Goal: Download file/media

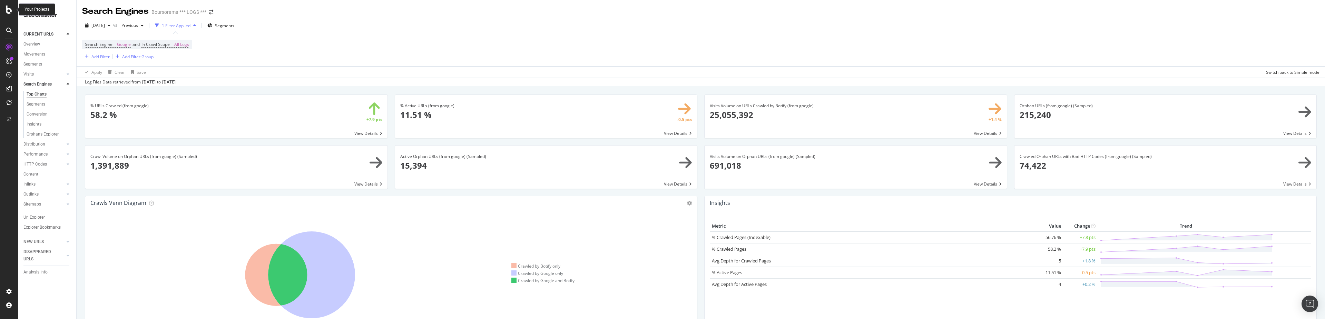
click at [6, 11] on div at bounding box center [9, 10] width 17 height 8
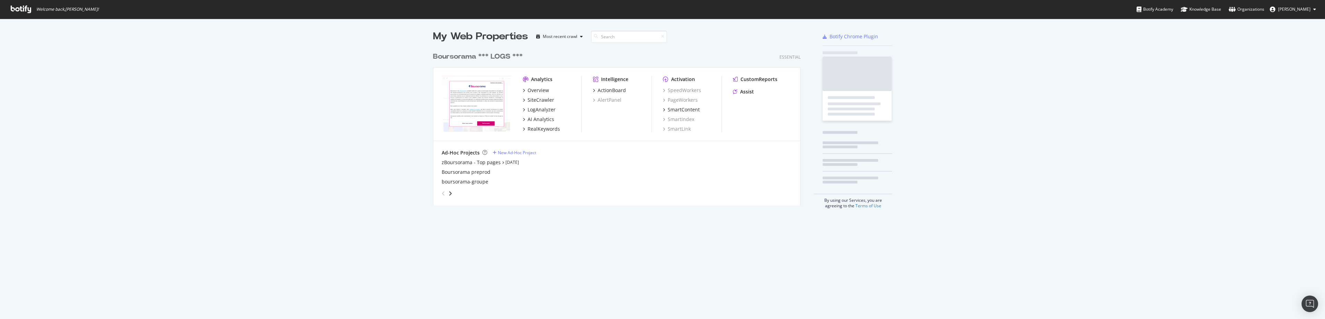
scroll to position [314, 1315]
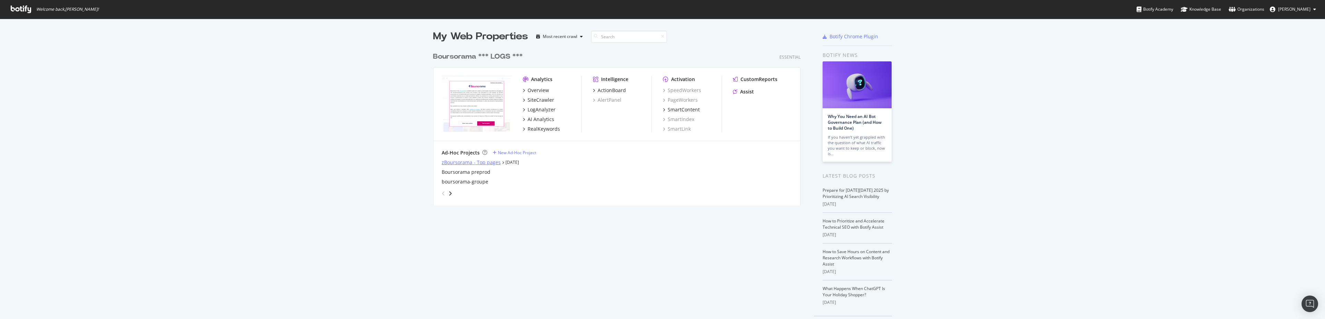
click at [469, 164] on div "zBoursorama - Top pages" at bounding box center [471, 162] width 59 height 7
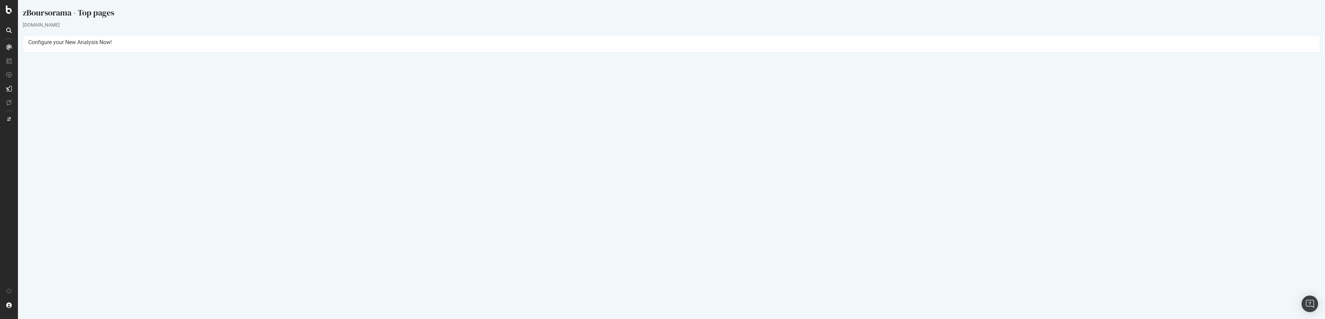
click at [47, 224] on link "[DATE] report" at bounding box center [46, 226] width 27 height 6
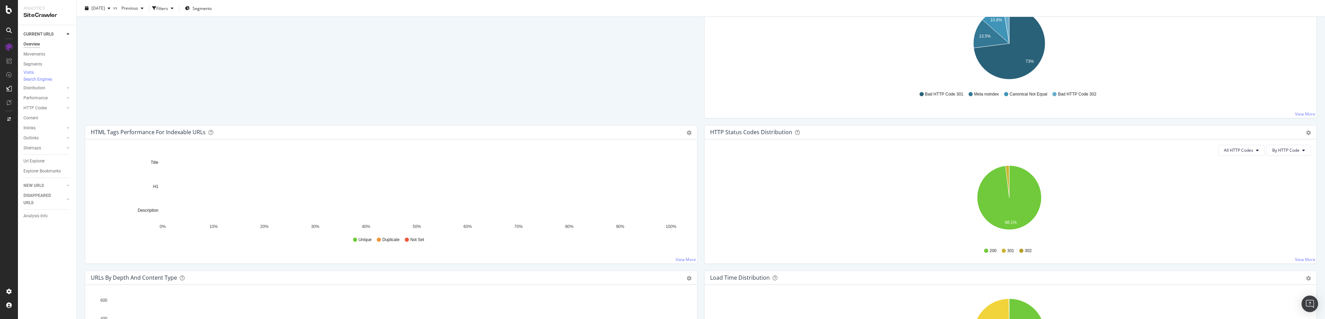
scroll to position [290, 0]
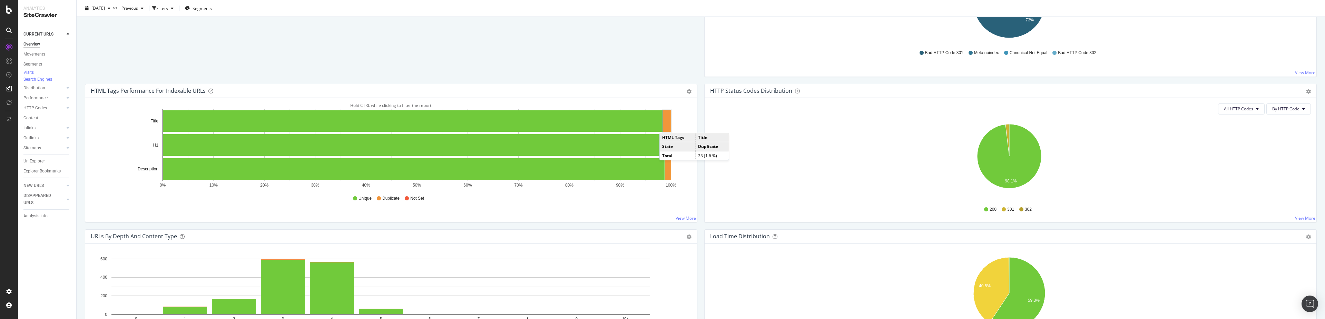
click at [667, 126] on rect "A chart." at bounding box center [667, 120] width 8 height 21
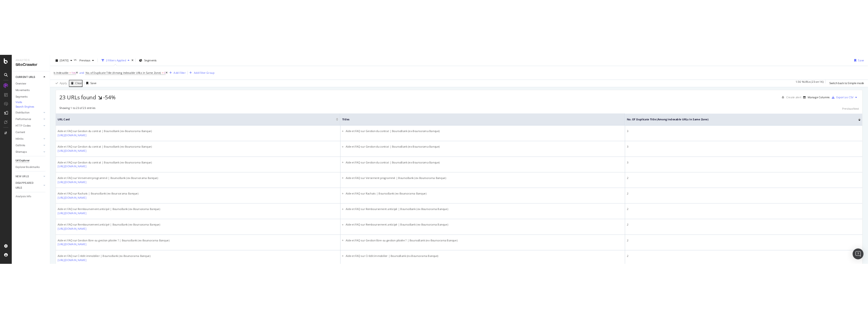
scroll to position [166, 0]
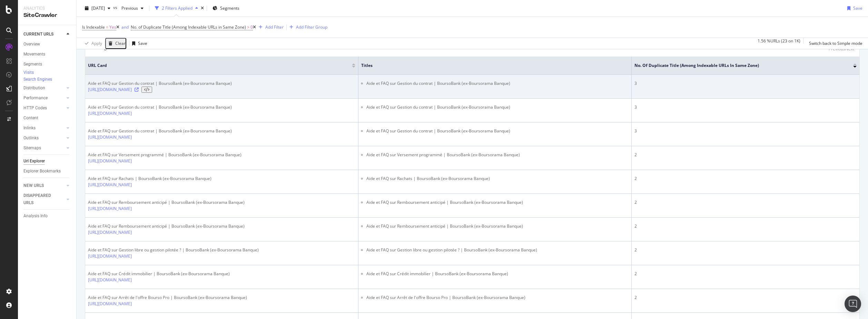
drag, startPoint x: 87, startPoint y: 121, endPoint x: 252, endPoint y: 121, distance: 165.0
click at [252, 99] on td "Aide et FAQ sur Gestion du contrat | BoursoBank (ex-Boursorama Banque) [URL][DO…" at bounding box center [221, 87] width 273 height 24
copy link "[URL][DOMAIN_NAME]"
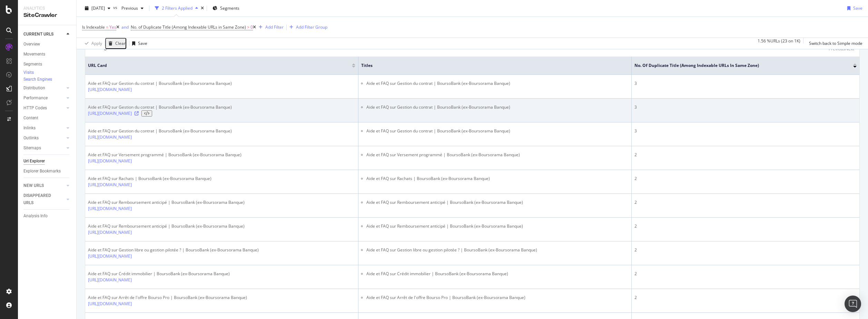
drag, startPoint x: 88, startPoint y: 145, endPoint x: 303, endPoint y: 146, distance: 215.1
click at [303, 123] on td "Aide et FAQ sur Gestion du contrat | BoursoBank (ex-Boursorama Banque) [URL][DO…" at bounding box center [221, 111] width 273 height 24
copy link "[URL][DOMAIN_NAME]"
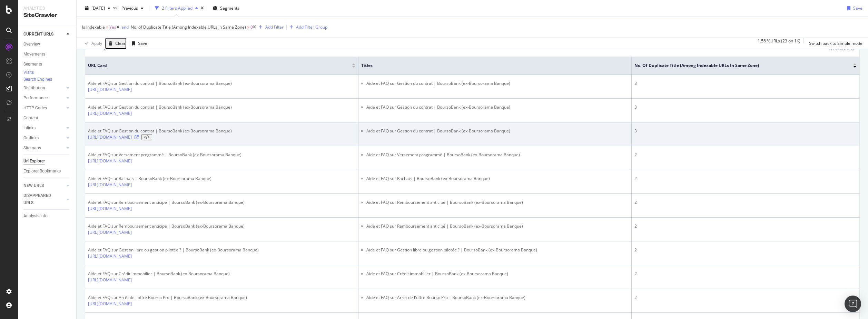
drag, startPoint x: 87, startPoint y: 169, endPoint x: 237, endPoint y: 172, distance: 150.2
click at [237, 146] on td "Aide et FAQ sur Gestion du contrat | BoursoBank (ex-Boursorama Banque) [URL][DO…" at bounding box center [221, 135] width 273 height 24
copy link "[URL][DOMAIN_NAME]"
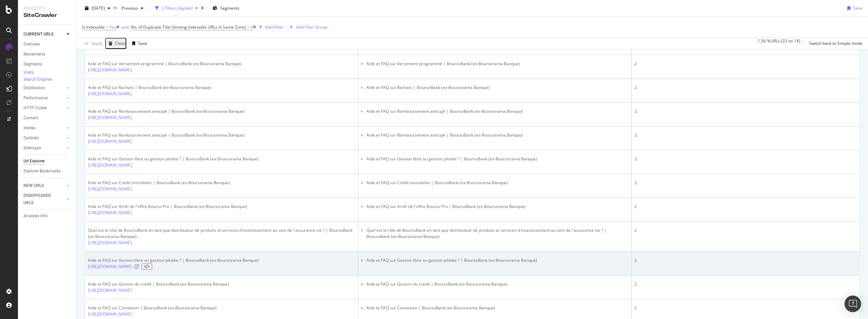
scroll to position [215, 0]
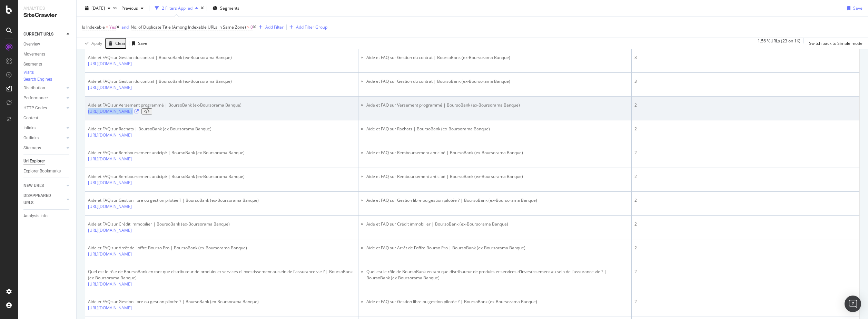
drag, startPoint x: 88, startPoint y: 145, endPoint x: 285, endPoint y: 146, distance: 197.4
click at [285, 120] on td "Aide et FAQ sur Versement programmé | BoursoBank (ex-Boursorama Banque) [URL][D…" at bounding box center [221, 109] width 273 height 24
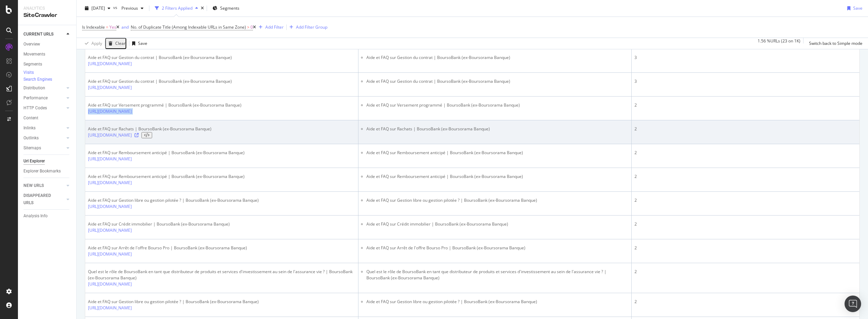
copy div "[URL][DOMAIN_NAME]"
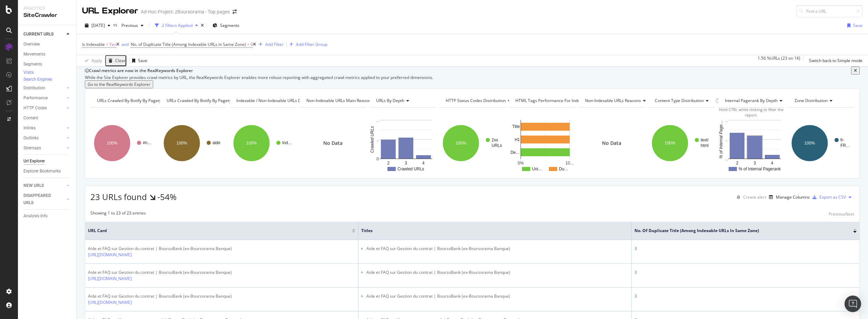
scroll to position [0, 0]
click at [830, 201] on div "Export as CSV" at bounding box center [833, 198] width 27 height 6
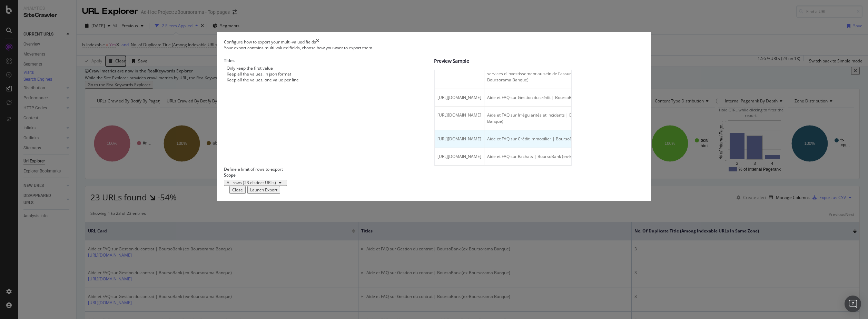
scroll to position [544, 0]
click at [319, 45] on icon "times" at bounding box center [317, 42] width 3 height 6
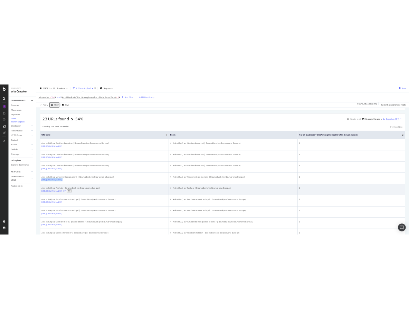
scroll to position [0, 0]
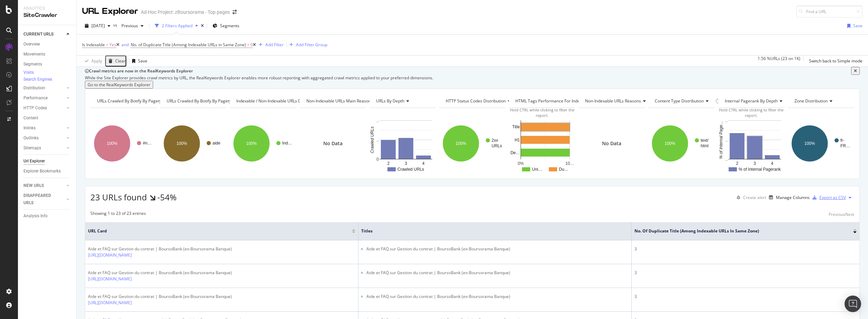
click at [831, 201] on div "Export as CSV" at bounding box center [833, 198] width 27 height 6
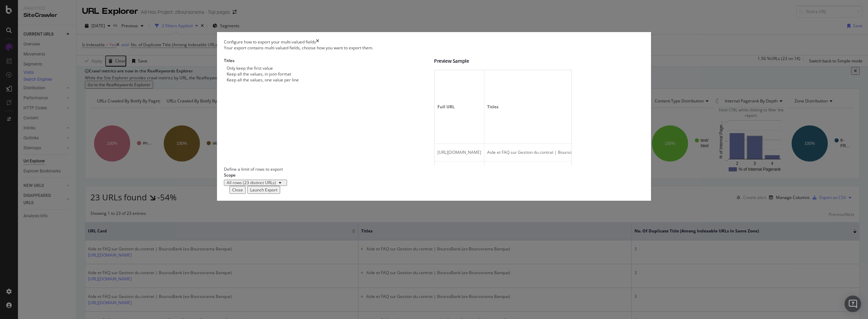
click at [278, 193] on div "Launch Export" at bounding box center [263, 190] width 27 height 6
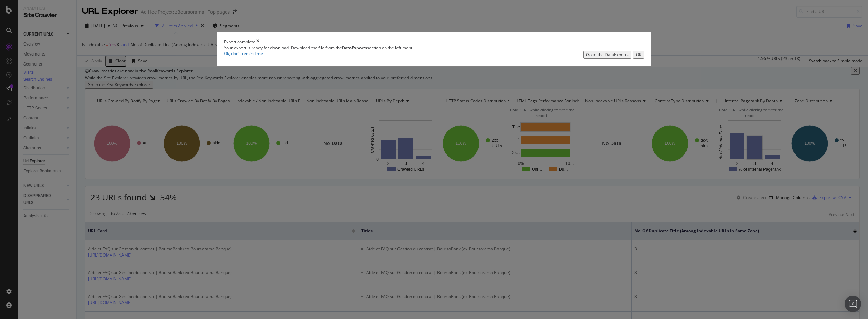
click at [586, 58] on div "Go to the DataExports" at bounding box center [607, 55] width 42 height 6
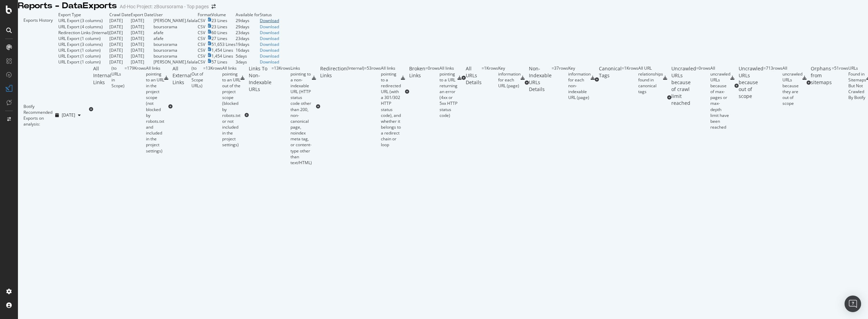
click at [279, 23] on div "Download" at bounding box center [269, 21] width 19 height 6
